Goal: Transaction & Acquisition: Obtain resource

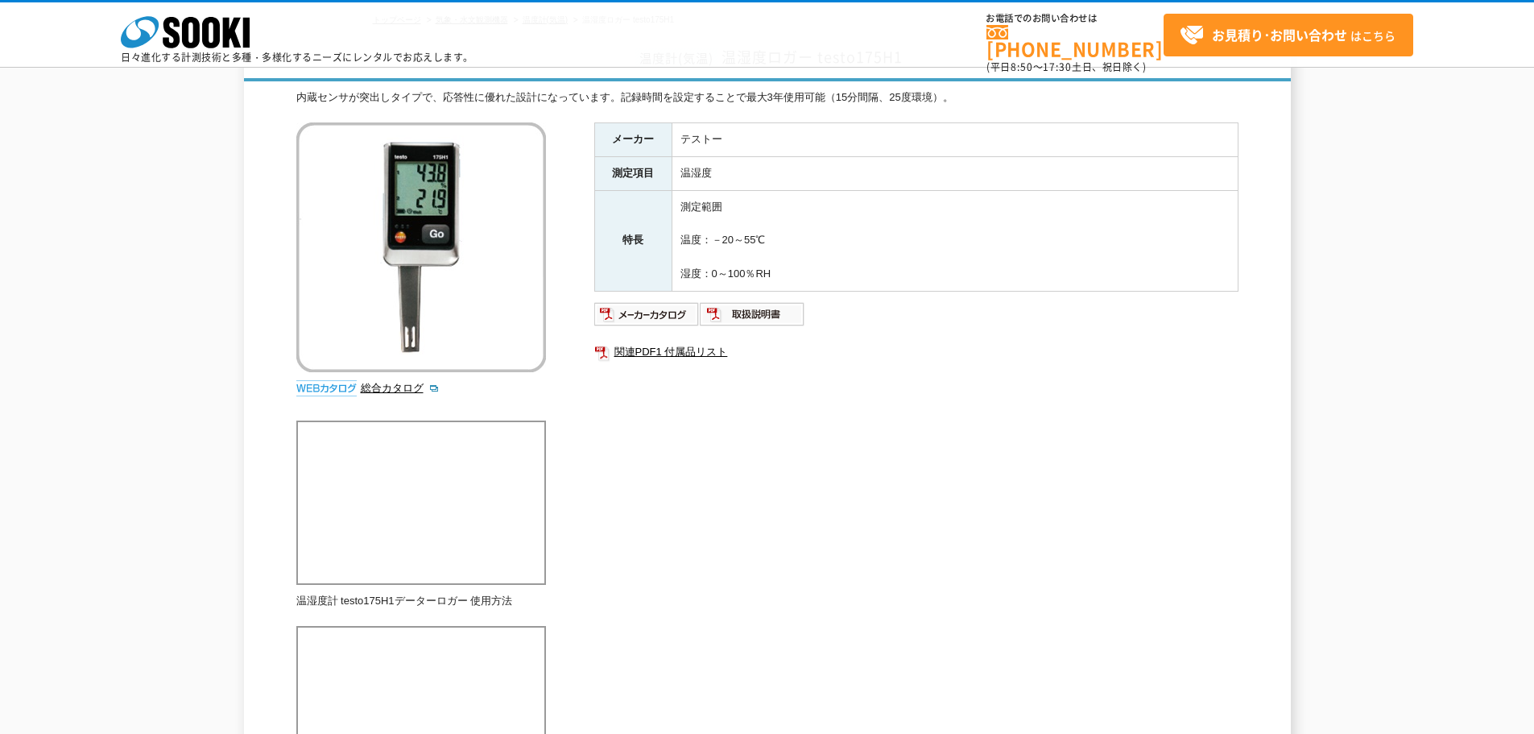
scroll to position [81, 0]
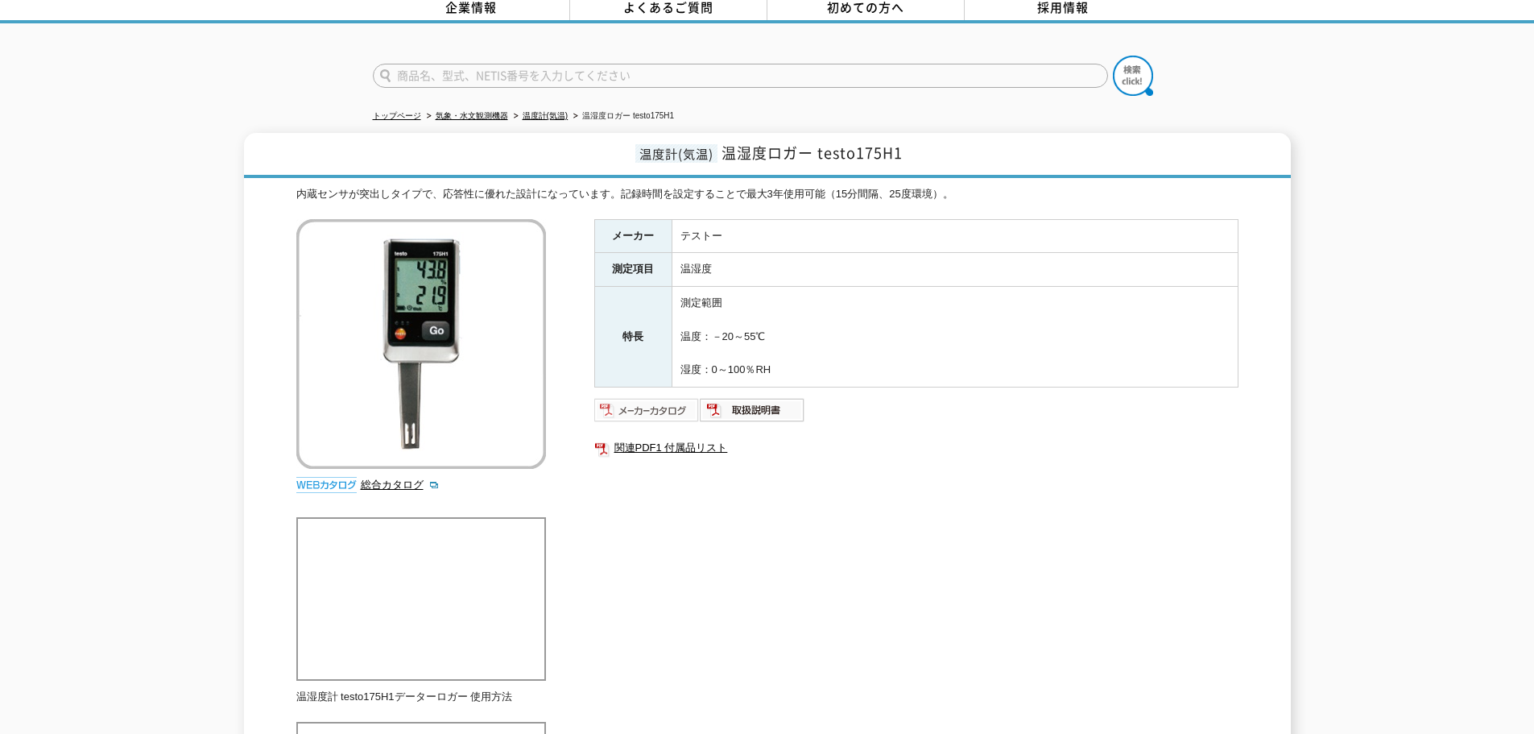
click at [652, 410] on img at bounding box center [646, 410] width 105 height 26
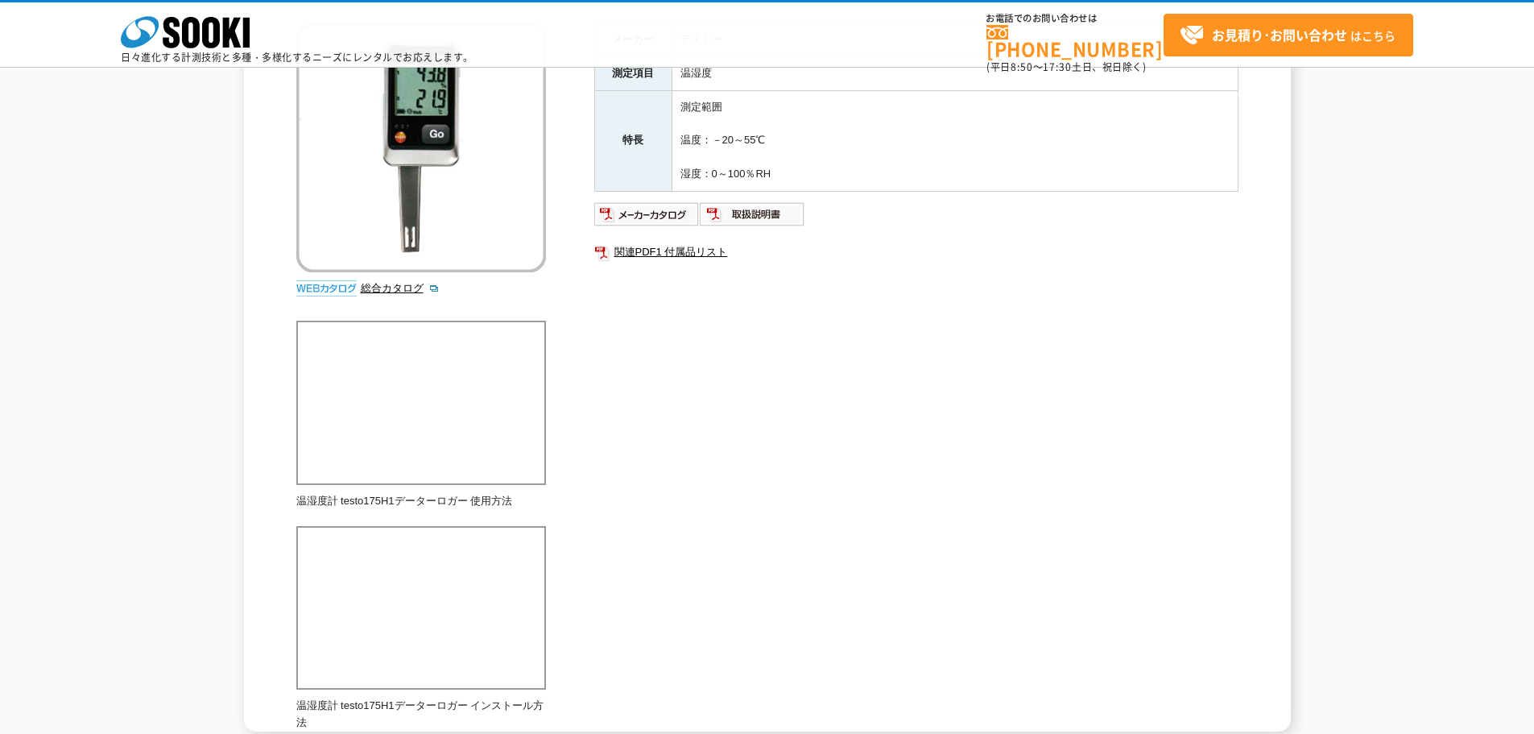
scroll to position [0, 0]
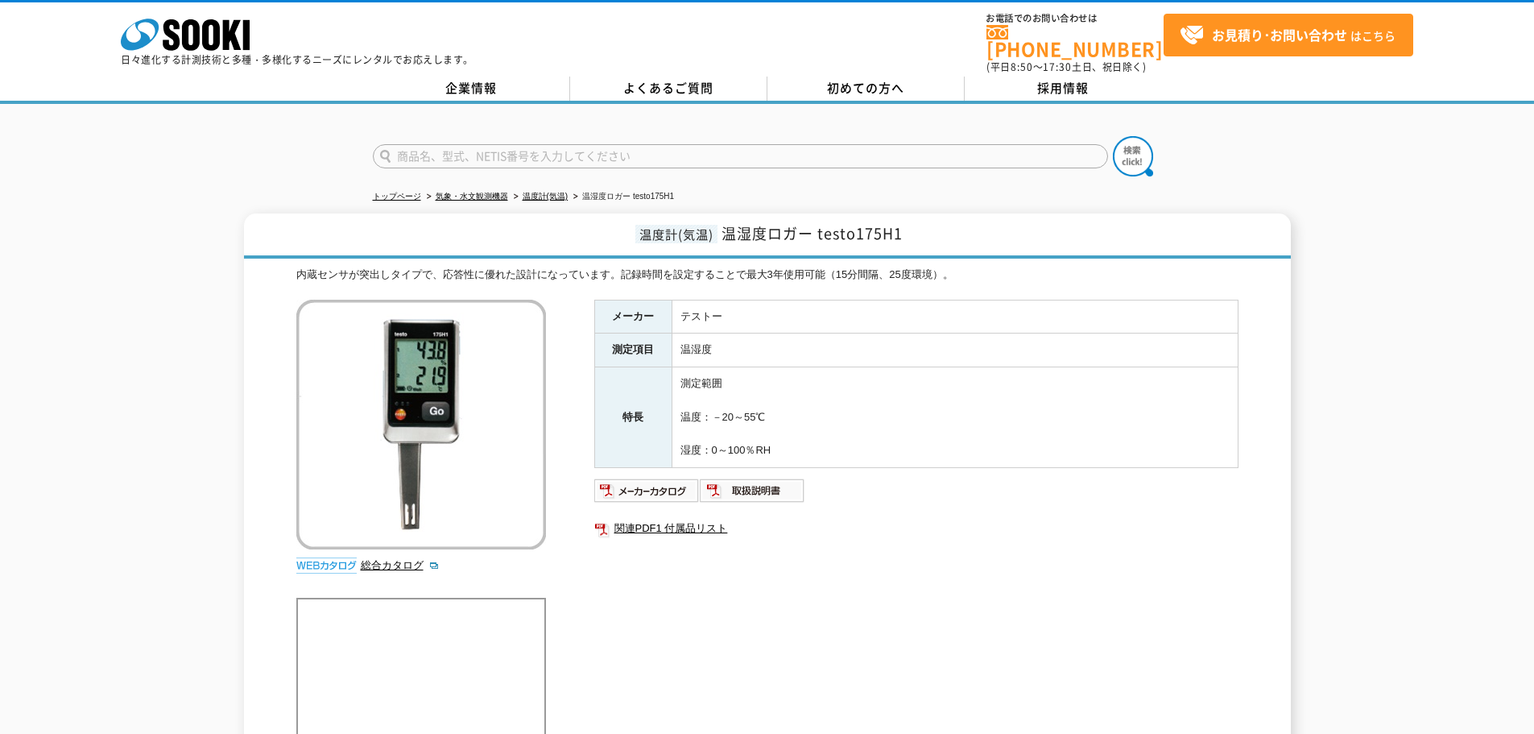
click at [477, 147] on input "text" at bounding box center [740, 156] width 735 height 24
type input "温度計"
click at [1113, 136] on button at bounding box center [1133, 156] width 40 height 40
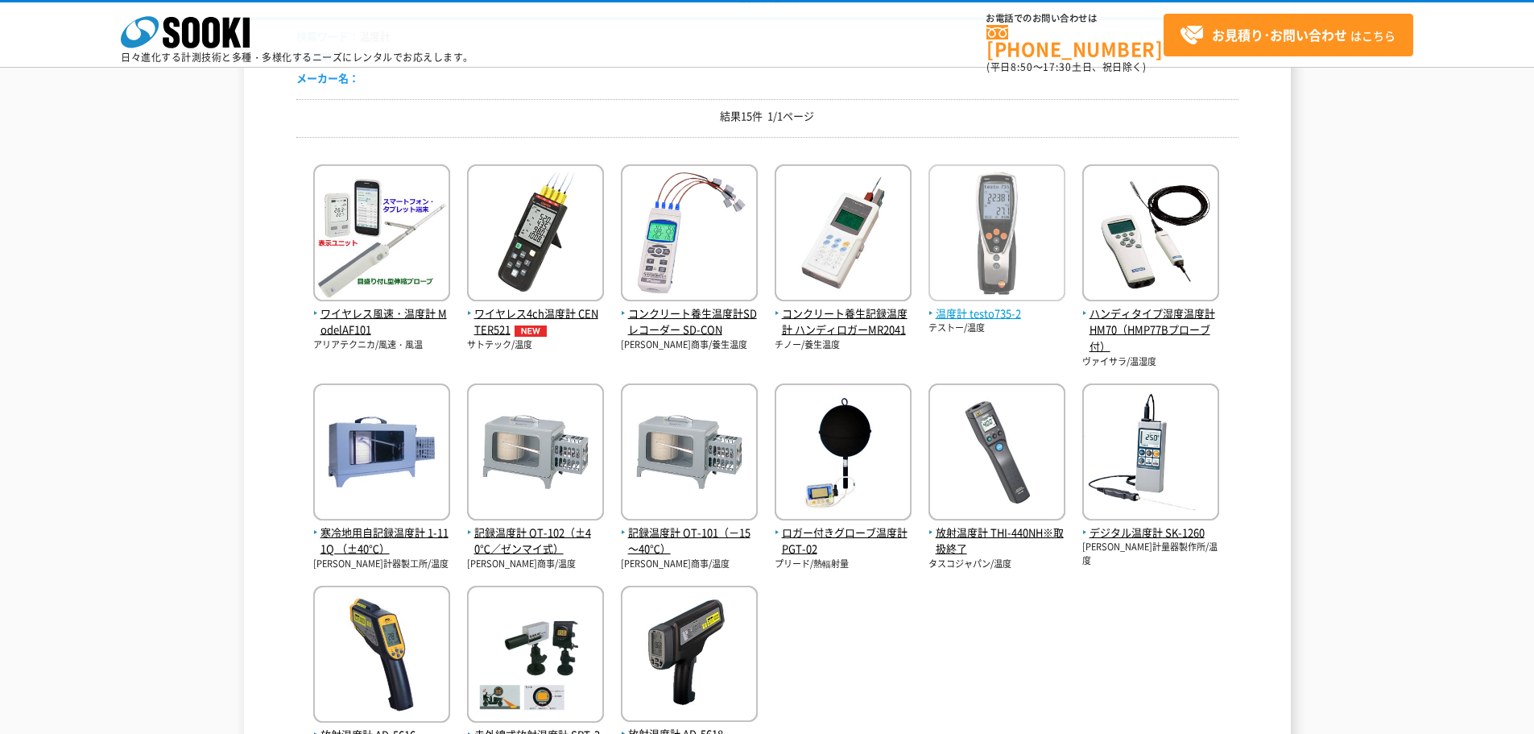
scroll to position [242, 0]
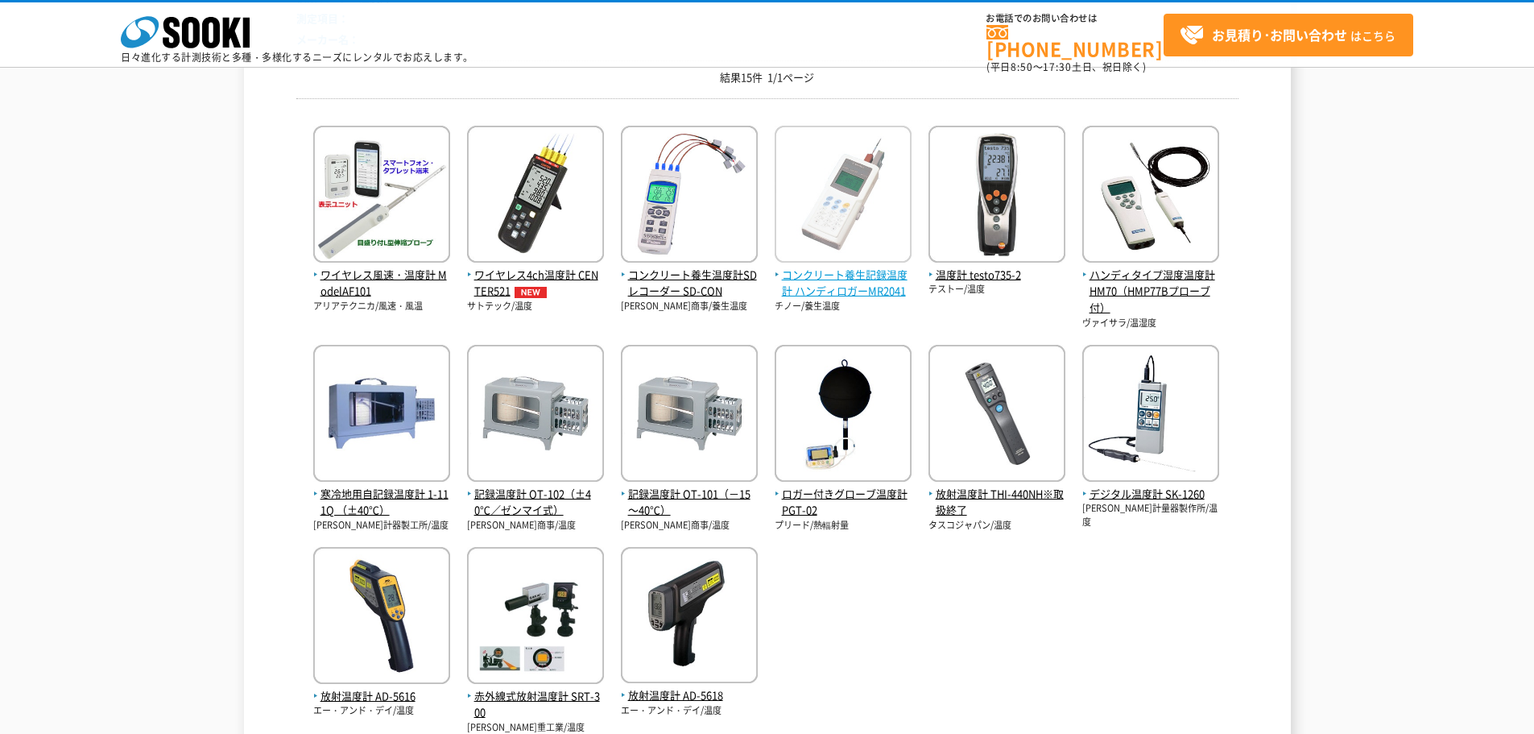
click at [821, 271] on span "コンクリート養生記録温度計 ハンディロガーMR2041" at bounding box center [843, 284] width 137 height 34
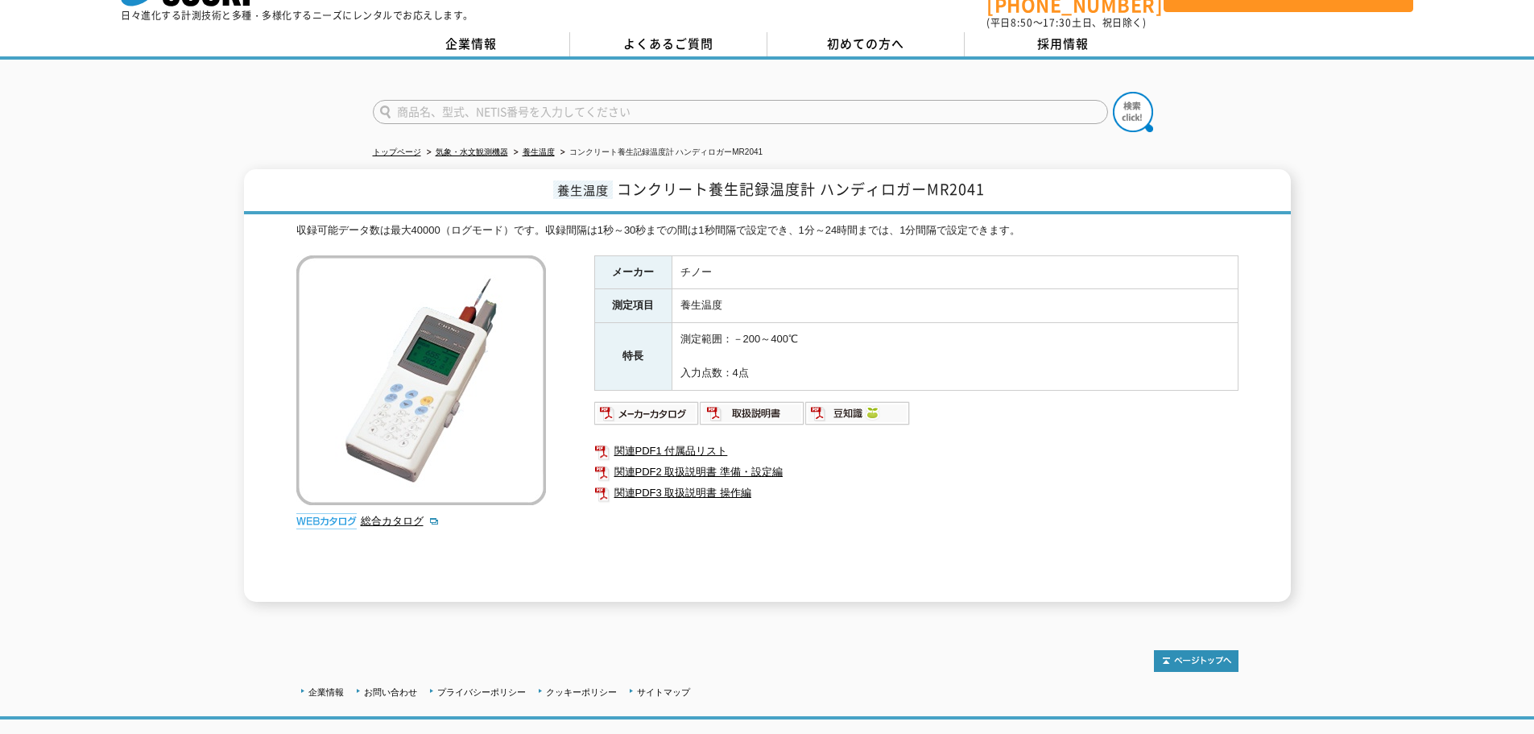
scroll to position [81, 0]
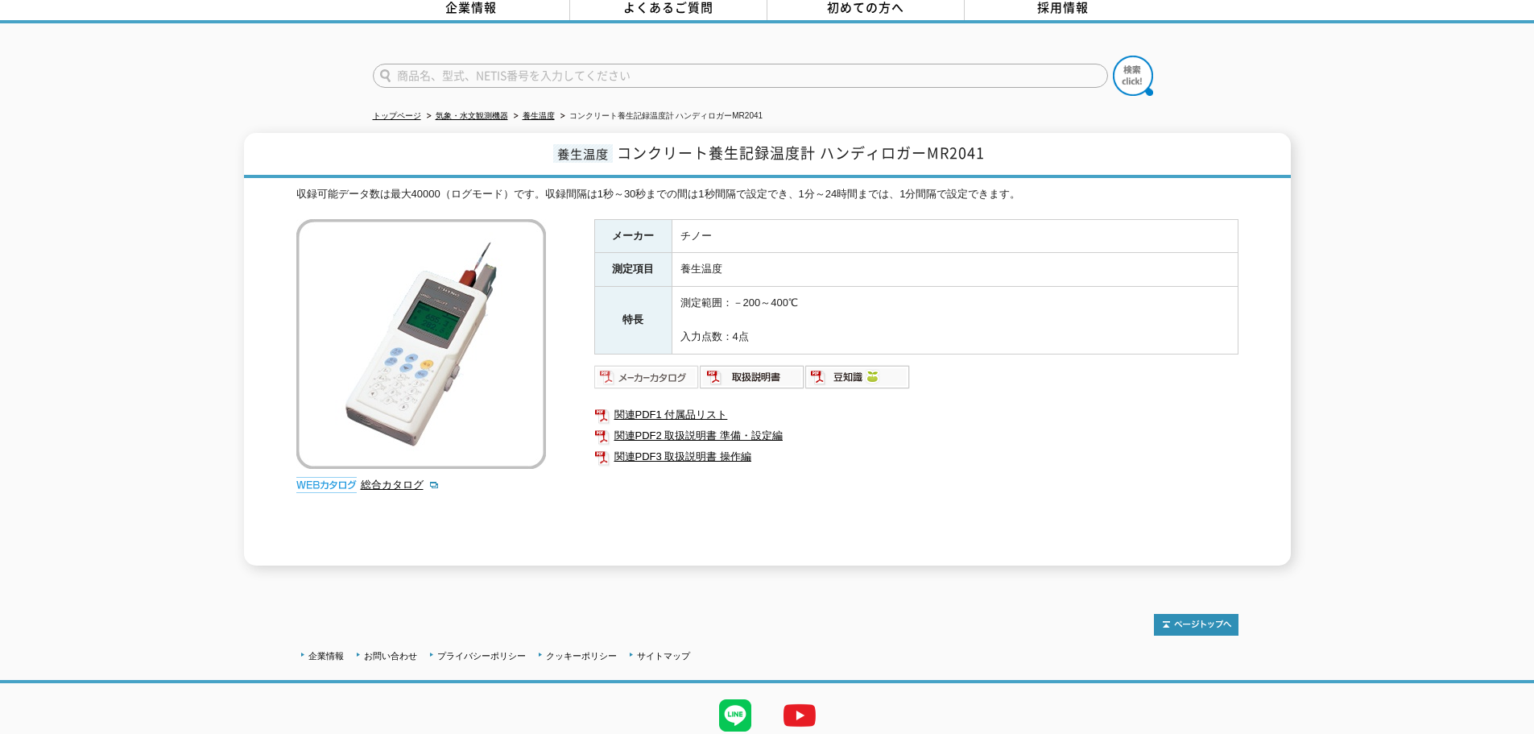
click at [668, 367] on img at bounding box center [646, 377] width 105 height 26
